Goal: Navigation & Orientation: Go to known website

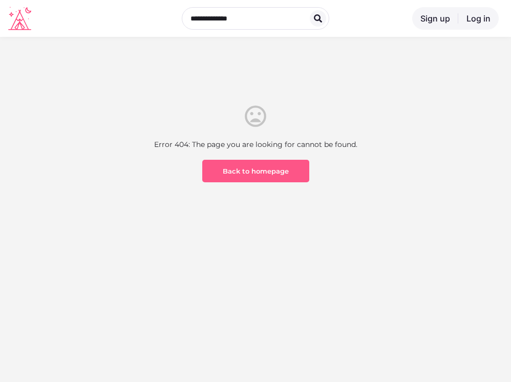
click at [275, 174] on link "Back to homepage" at bounding box center [255, 171] width 107 height 23
